Goal: Task Accomplishment & Management: Manage account settings

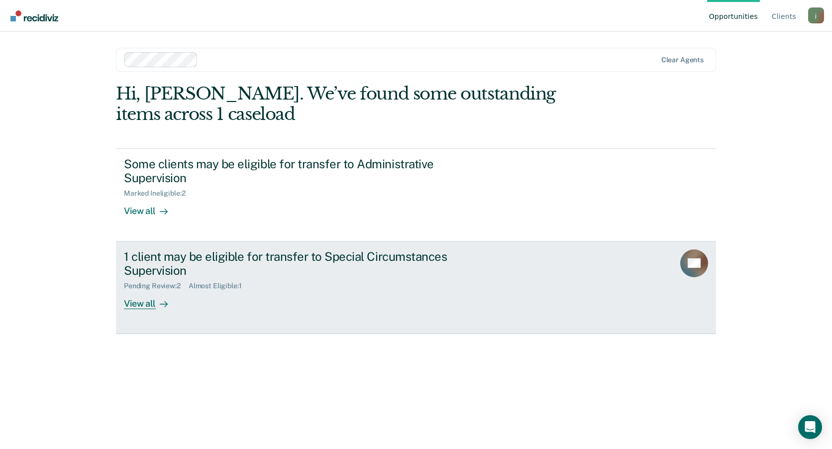
click at [146, 273] on div "1 client may be eligible for transfer to Special Circumstances Supervision" at bounding box center [298, 263] width 349 height 29
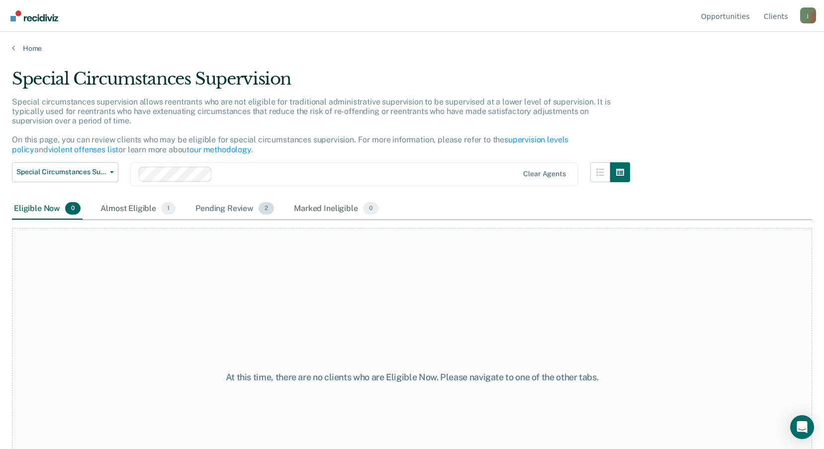
click at [231, 211] on div "Pending Review 2" at bounding box center [234, 209] width 83 height 22
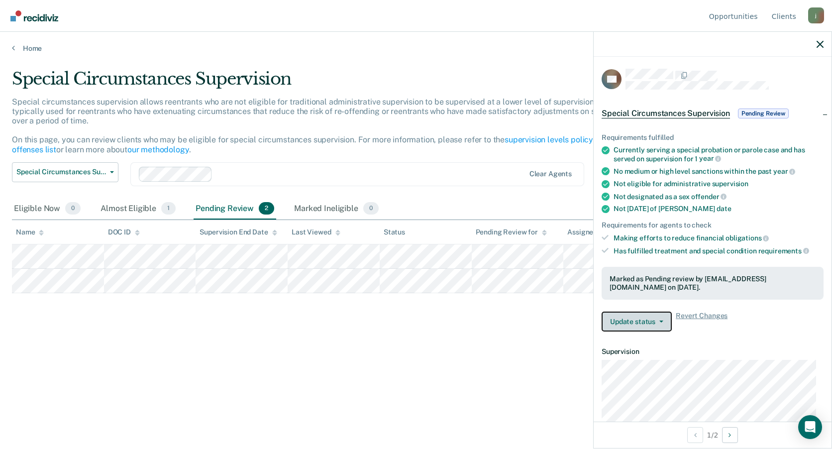
click at [634, 319] on button "Update status" at bounding box center [636, 321] width 70 height 20
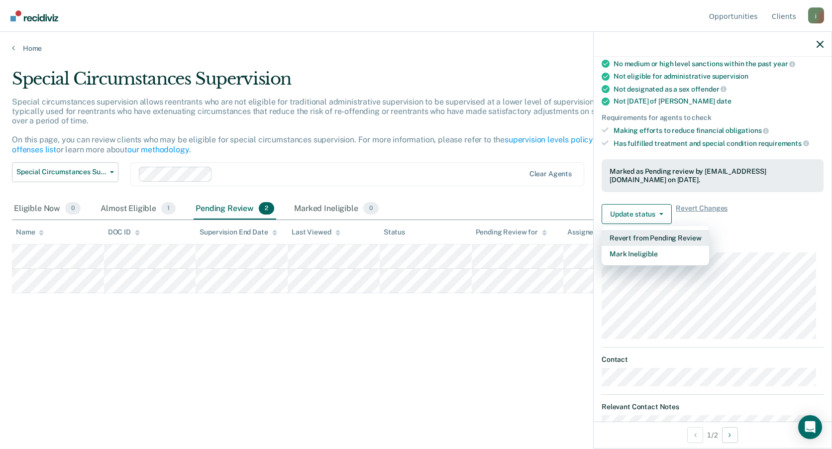
scroll to position [149, 0]
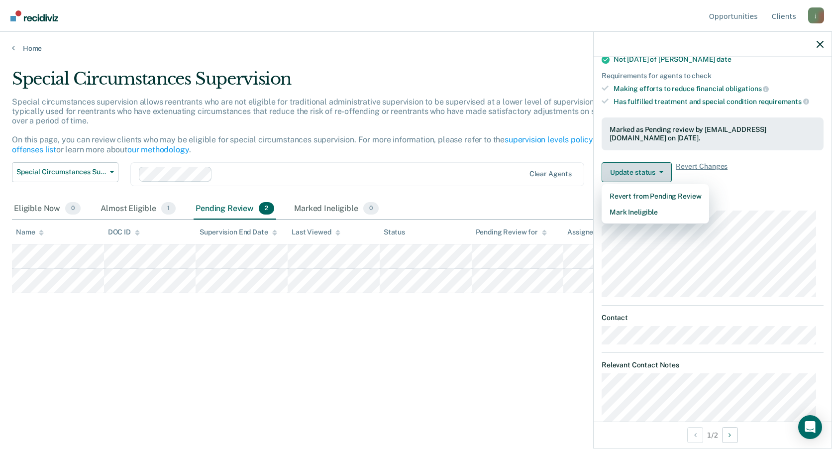
click at [646, 169] on button "Update status" at bounding box center [636, 172] width 70 height 20
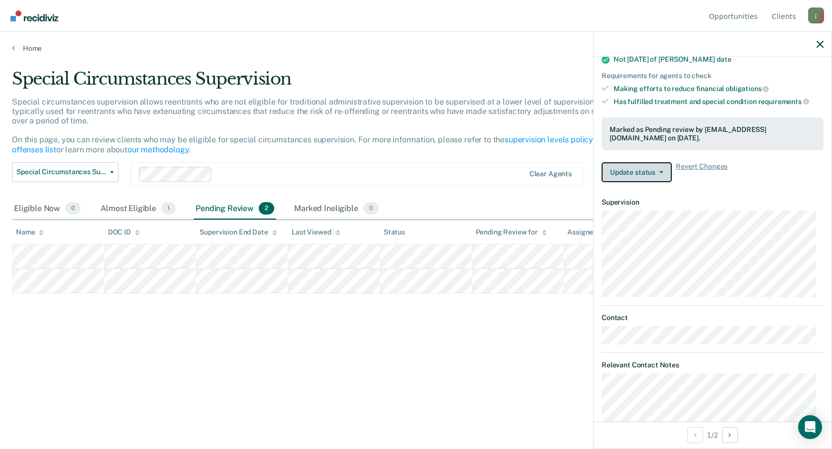
click at [665, 172] on button "Update status" at bounding box center [636, 172] width 70 height 20
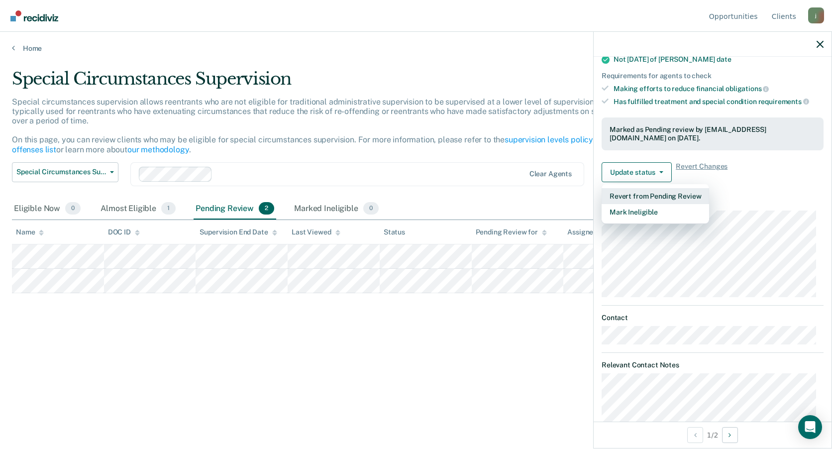
click at [669, 195] on button "Revert from Pending Review" at bounding box center [654, 196] width 107 height 16
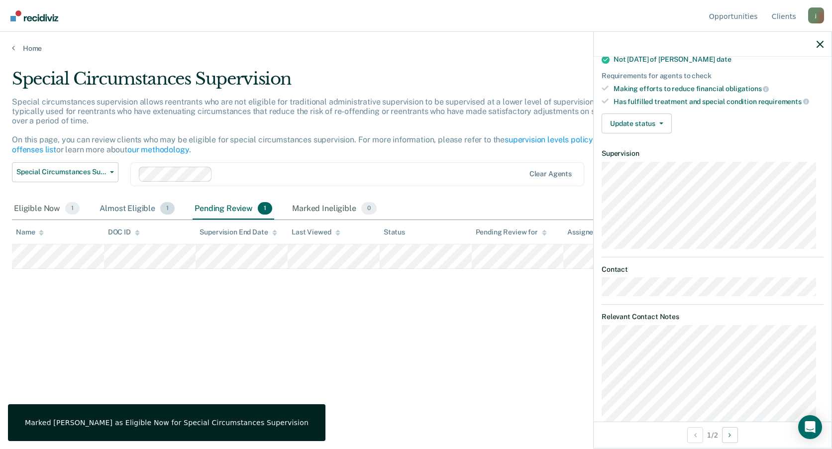
click at [145, 206] on div "Almost Eligible 1" at bounding box center [136, 209] width 79 height 22
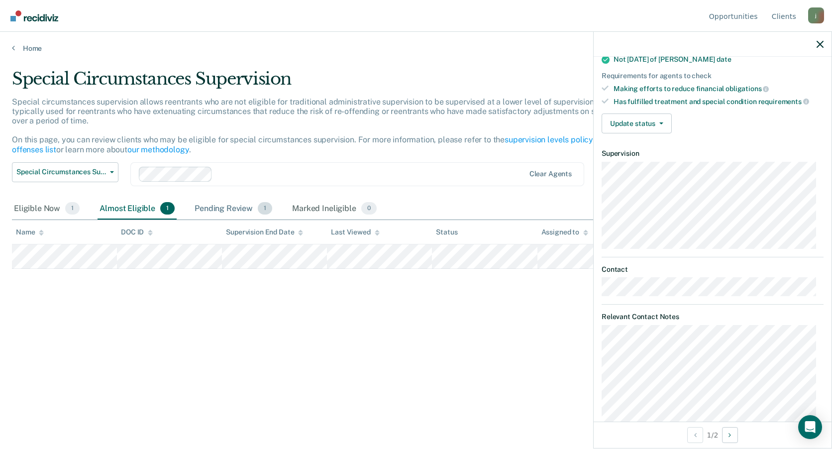
click at [197, 209] on div "Pending Review 1" at bounding box center [233, 209] width 82 height 22
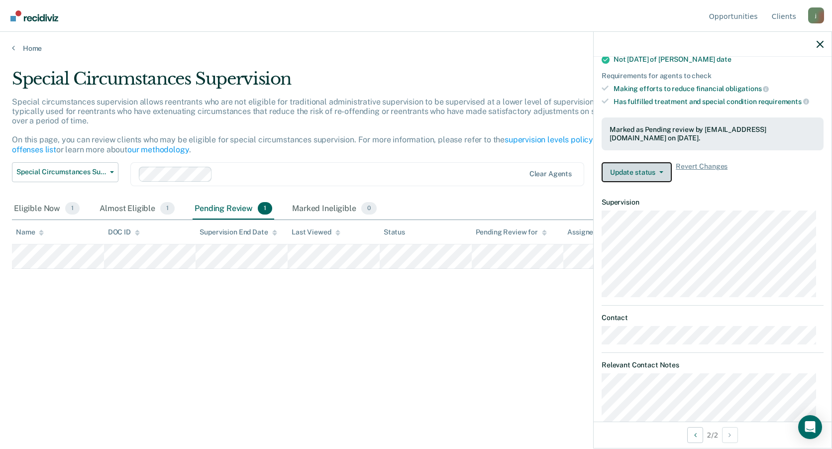
click at [661, 175] on button "Update status" at bounding box center [636, 172] width 70 height 20
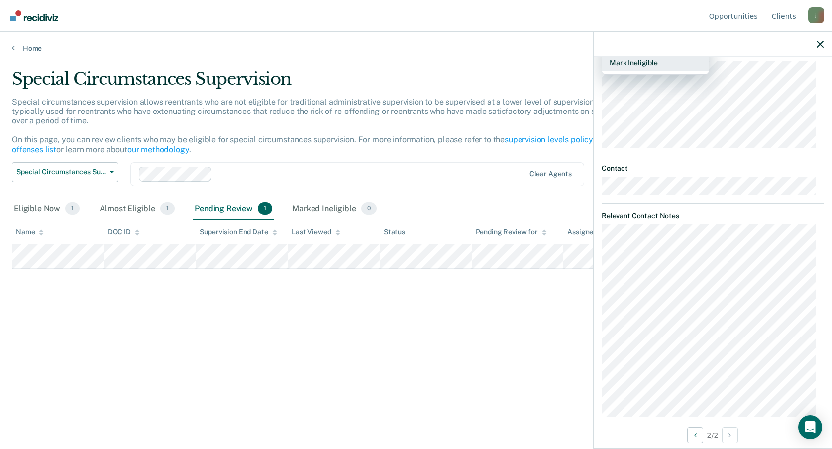
scroll to position [99, 0]
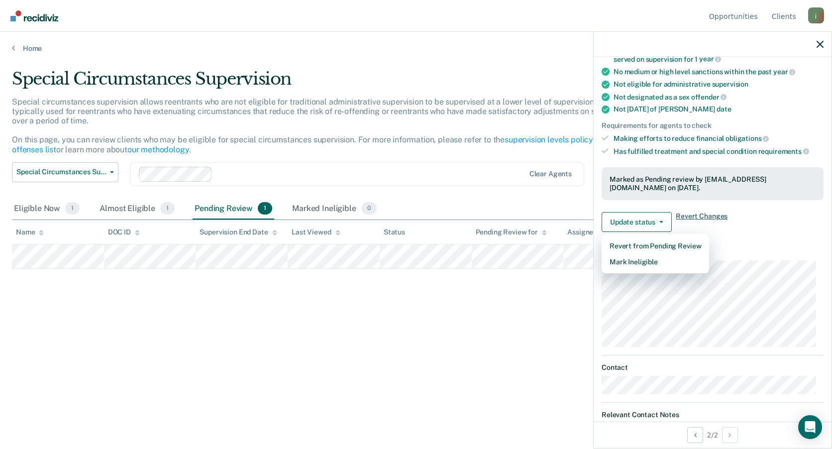
click at [712, 214] on span "Revert Changes" at bounding box center [701, 222] width 52 height 20
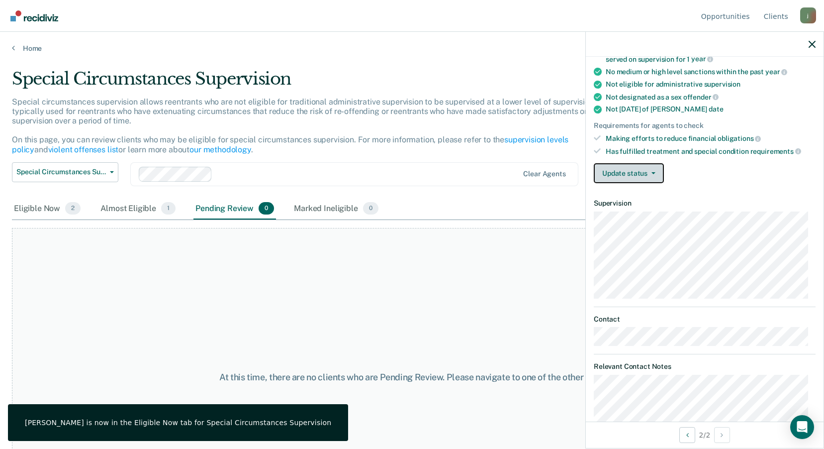
click at [604, 165] on button "Update status" at bounding box center [629, 173] width 70 height 20
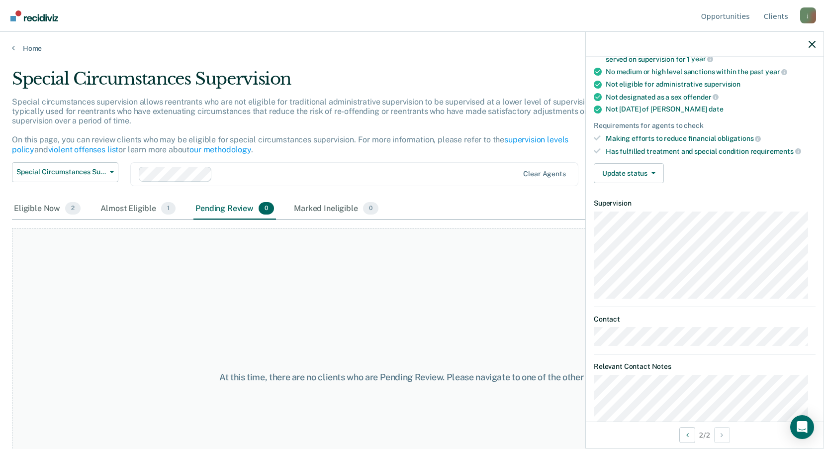
click at [703, 437] on div "2 / 2" at bounding box center [705, 434] width 238 height 26
click at [686, 436] on icon "Previous Opportunity" at bounding box center [687, 434] width 2 height 7
click at [736, 438] on div "1 / 2" at bounding box center [705, 434] width 238 height 26
click at [723, 436] on icon "Next Opportunity" at bounding box center [722, 434] width 2 height 7
click at [649, 176] on button "Update status" at bounding box center [629, 173] width 70 height 20
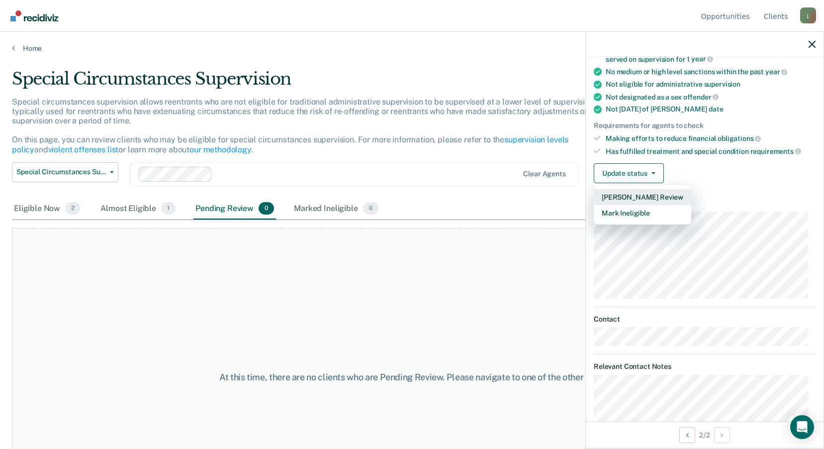
click at [659, 193] on button "[PERSON_NAME] Review" at bounding box center [642, 197] width 97 height 16
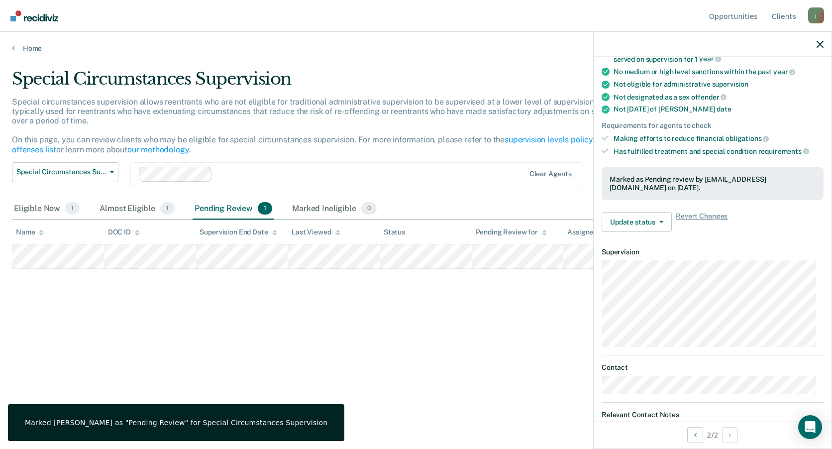
click at [423, 351] on div "Special Circumstances Supervision Special circumstances supervision allows reen…" at bounding box center [416, 221] width 808 height 305
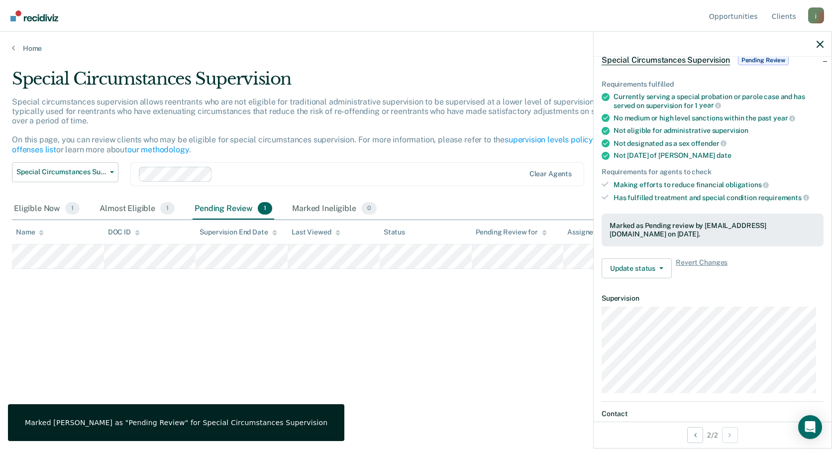
scroll to position [0, 0]
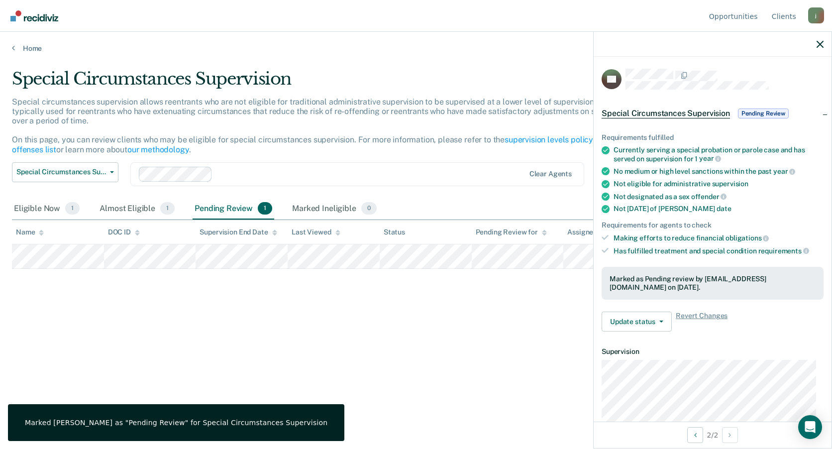
click at [770, 110] on span "Pending Review" at bounding box center [763, 113] width 51 height 10
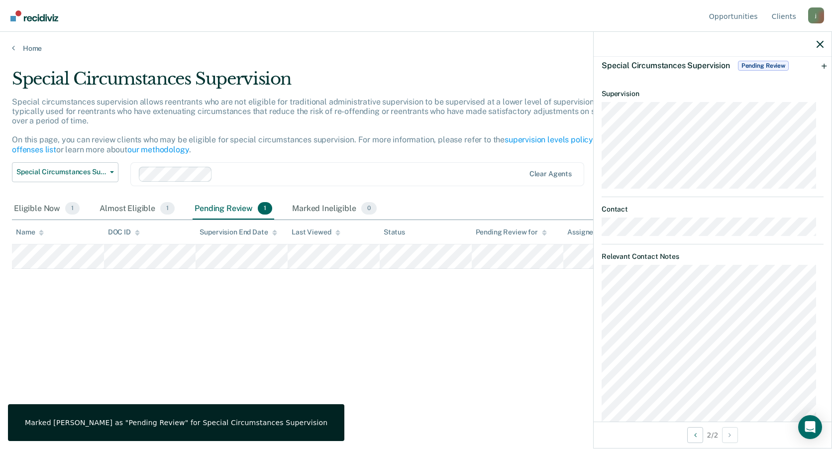
scroll to position [102, 0]
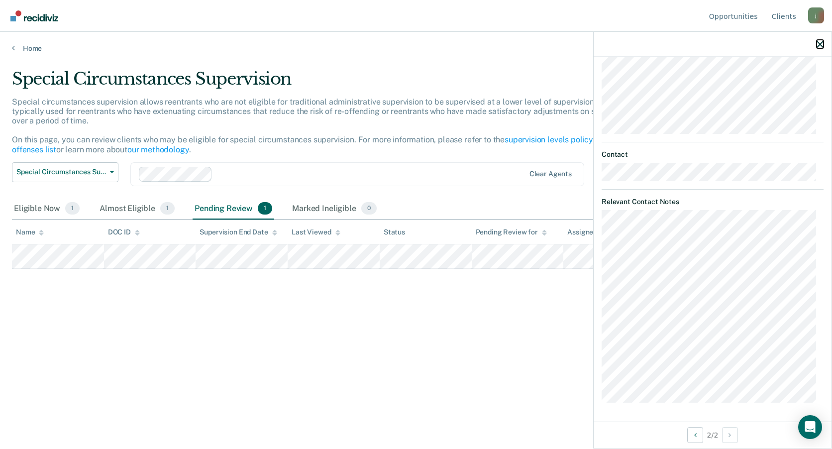
click at [820, 45] on icon "button" at bounding box center [819, 44] width 7 height 7
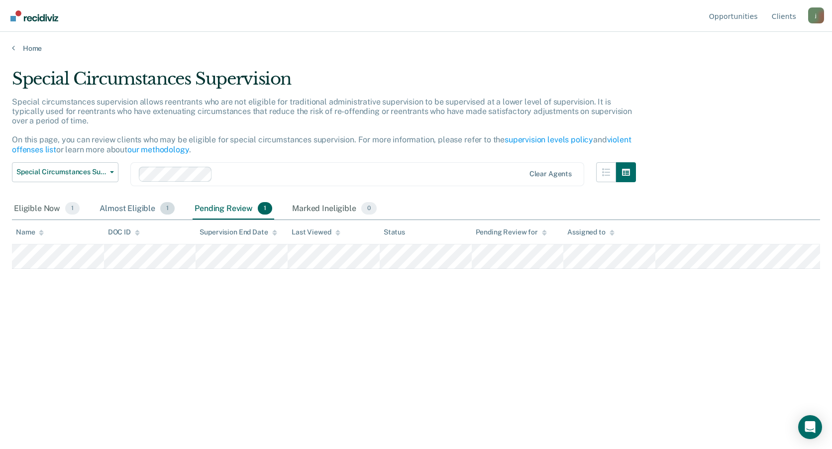
click at [121, 207] on div "Almost Eligible 1" at bounding box center [136, 209] width 79 height 22
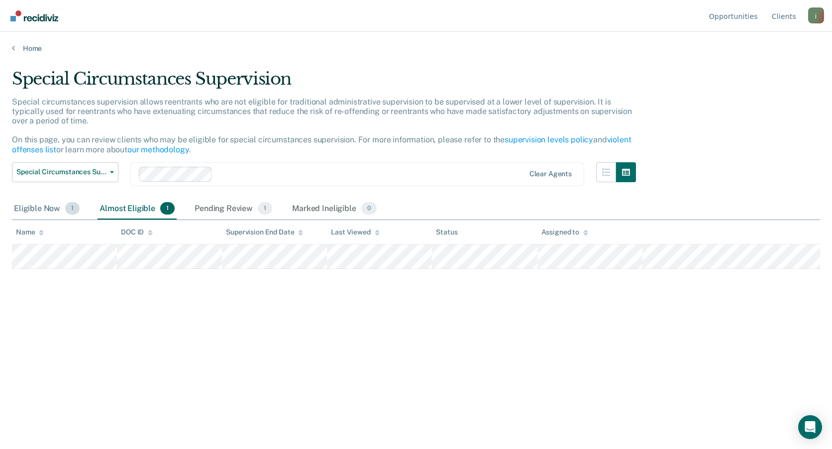
click at [24, 209] on div "Eligible Now 1" at bounding box center [47, 209] width 70 height 22
click at [244, 212] on div "Pending Review 1" at bounding box center [233, 209] width 82 height 22
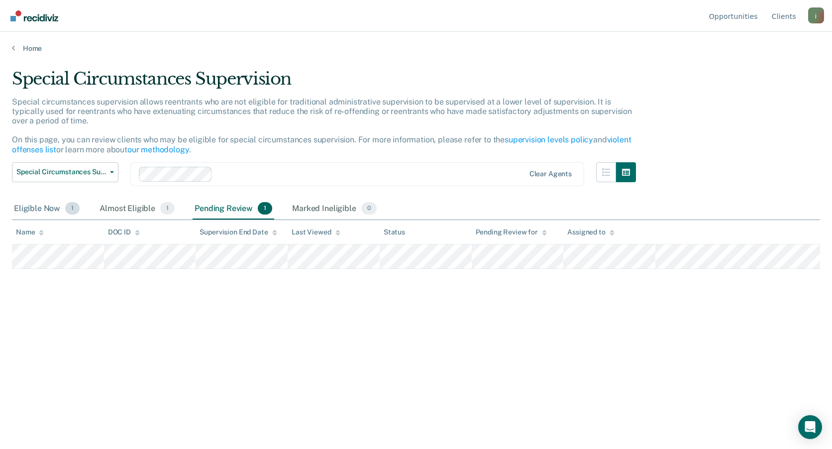
click at [39, 213] on div "Eligible Now 1" at bounding box center [47, 209] width 70 height 22
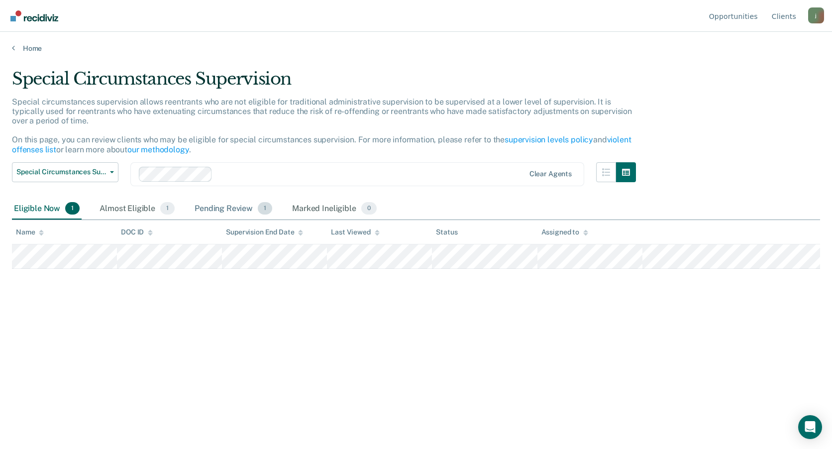
click at [230, 209] on div "Pending Review 1" at bounding box center [233, 209] width 82 height 22
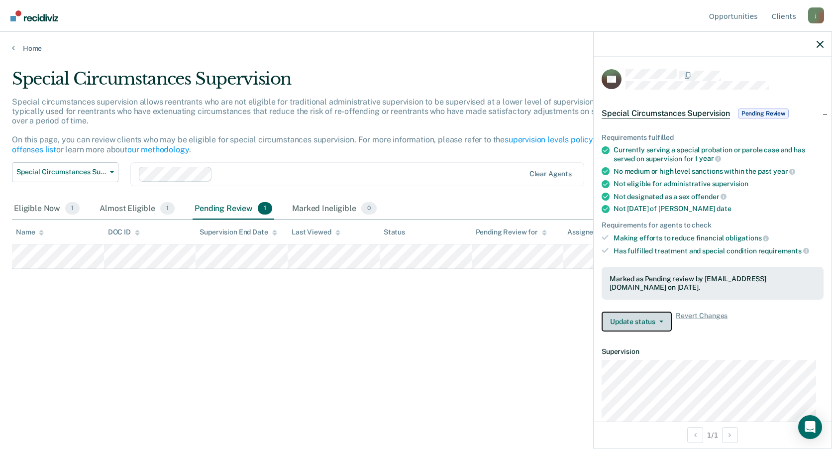
click at [668, 325] on button "Update status" at bounding box center [636, 321] width 70 height 20
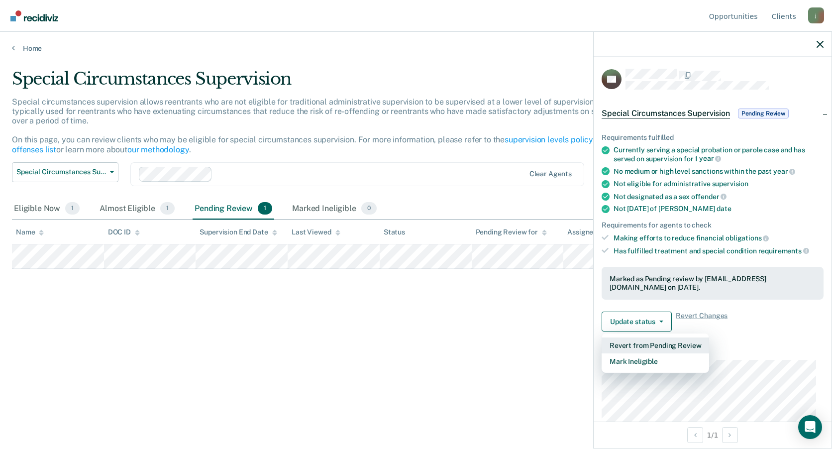
click at [664, 348] on button "Revert from Pending Review" at bounding box center [654, 345] width 107 height 16
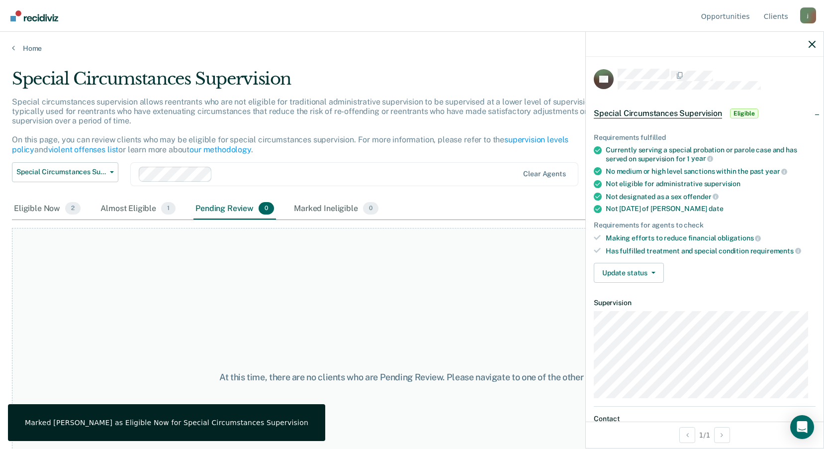
click at [298, 322] on div "At this time, there are no clients who are Pending Review. Please navigate to o…" at bounding box center [412, 376] width 800 height 297
click at [29, 209] on div "Eligible Now 2" at bounding box center [47, 209] width 71 height 22
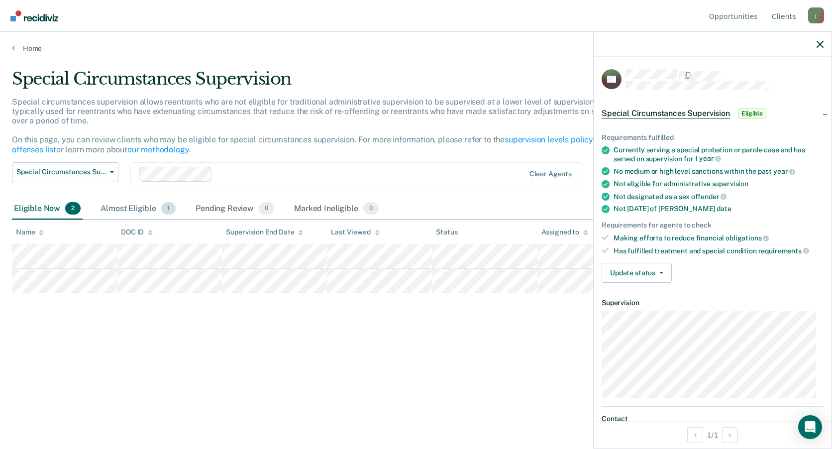
click at [133, 203] on div "Almost Eligible 1" at bounding box center [137, 209] width 79 height 22
